Goal: Transaction & Acquisition: Subscribe to service/newsletter

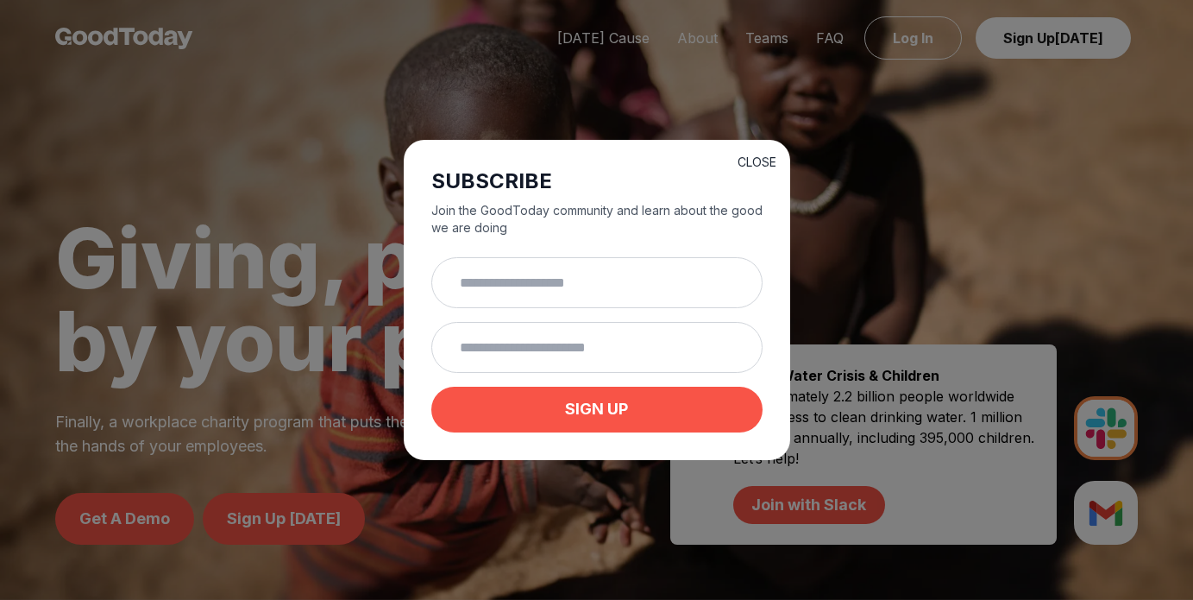
click at [755, 163] on button "CLOSE" at bounding box center [757, 162] width 39 height 17
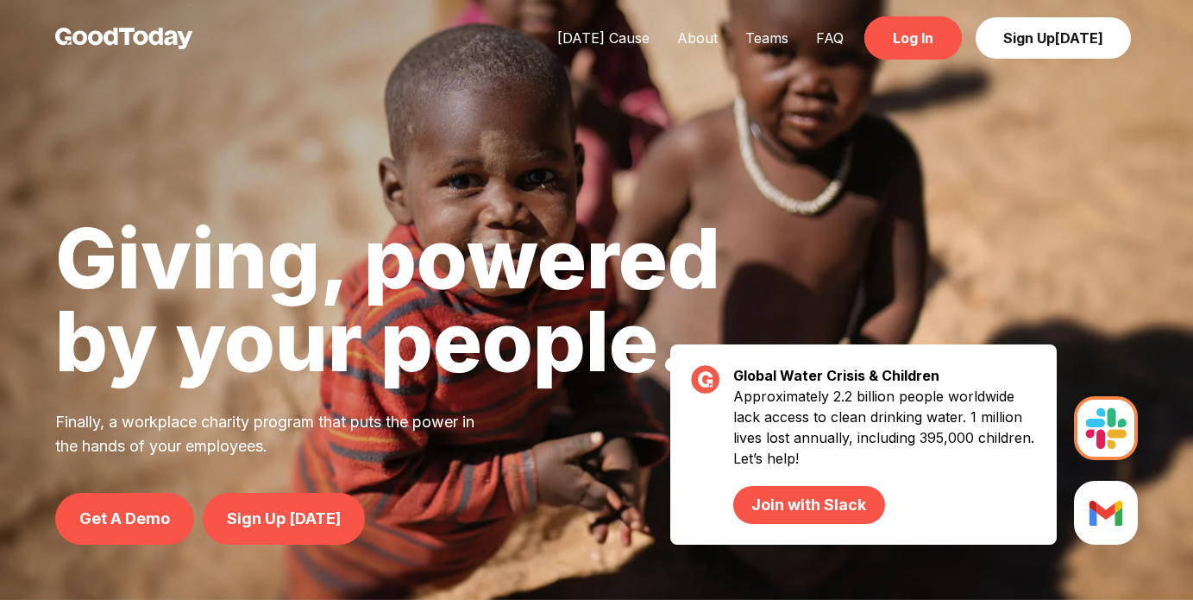
click at [917, 40] on link "Log In" at bounding box center [912, 37] width 97 height 43
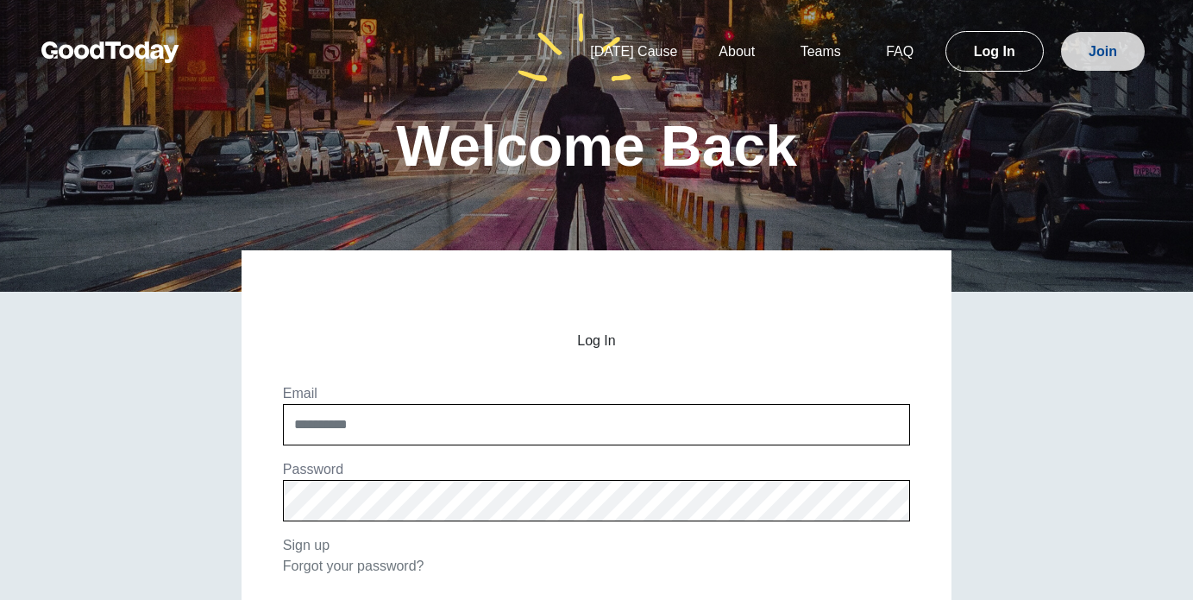
click at [1094, 63] on link "Join" at bounding box center [1103, 51] width 84 height 39
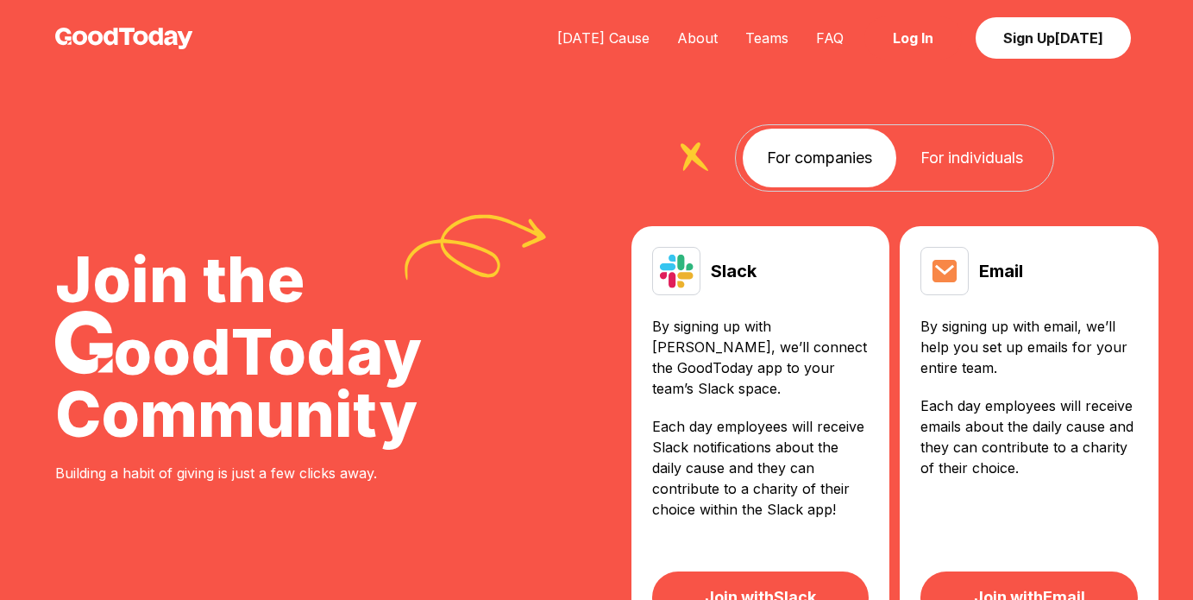
click at [927, 48] on link "Log In" at bounding box center [912, 37] width 97 height 43
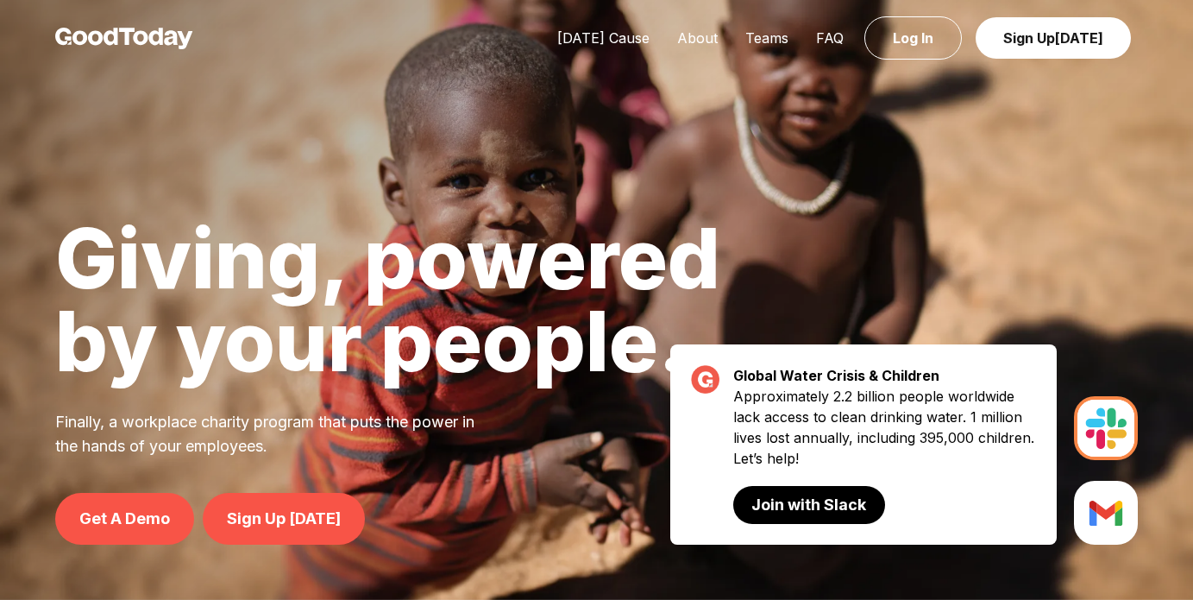
click at [819, 510] on link "Join with Slack" at bounding box center [808, 505] width 151 height 38
click at [791, 487] on link "Join with Slack" at bounding box center [808, 505] width 151 height 38
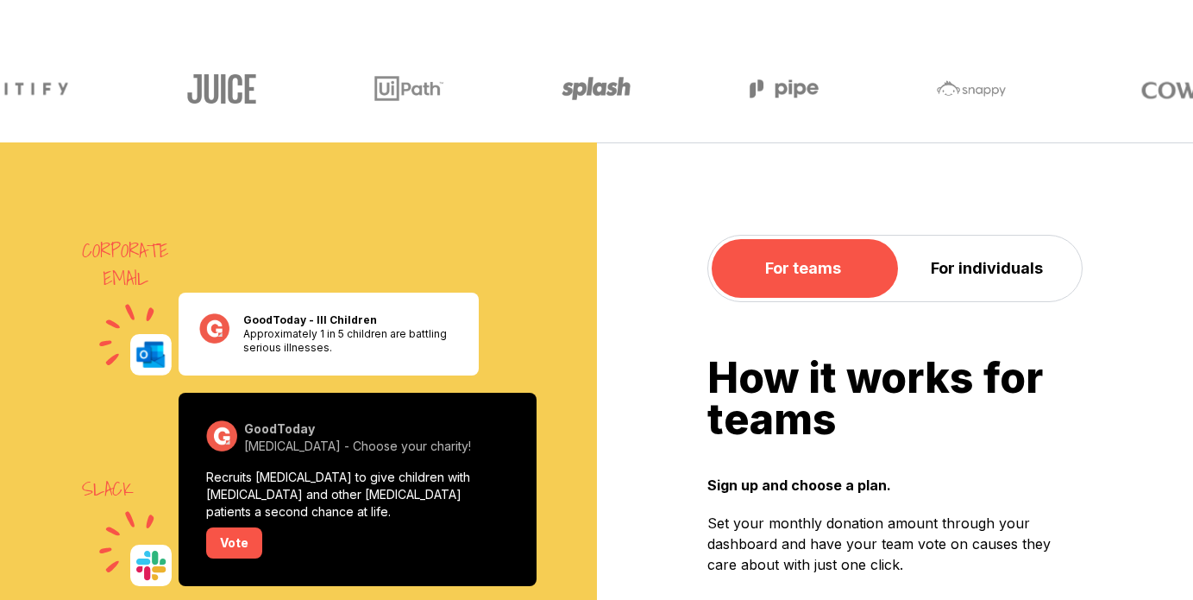
scroll to position [1179, 0]
